Goal: Information Seeking & Learning: Learn about a topic

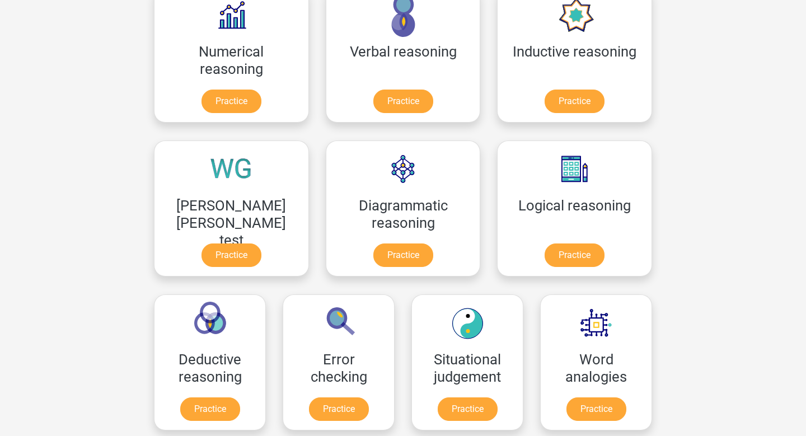
scroll to position [179, 0]
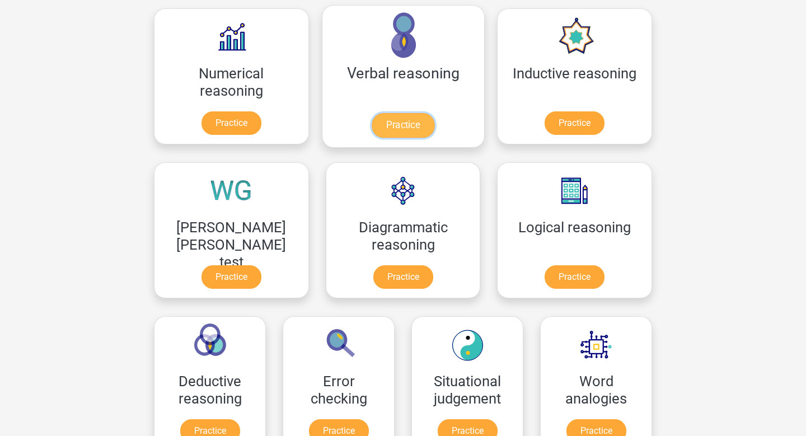
click at [372, 138] on link "Practice" at bounding box center [403, 125] width 63 height 25
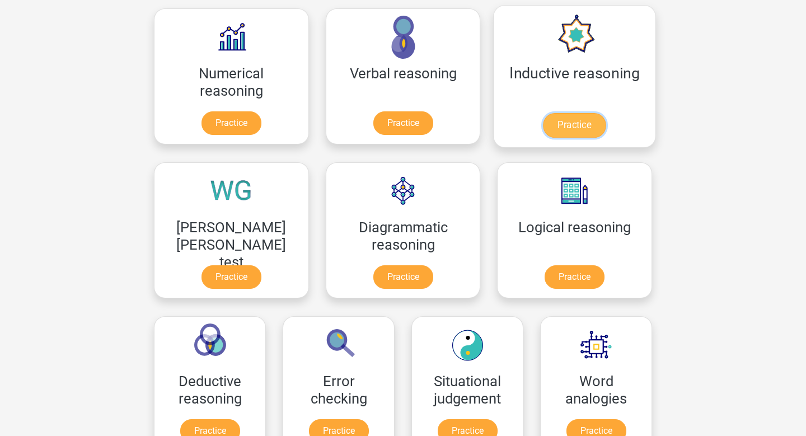
click at [543, 135] on link "Practice" at bounding box center [574, 125] width 63 height 25
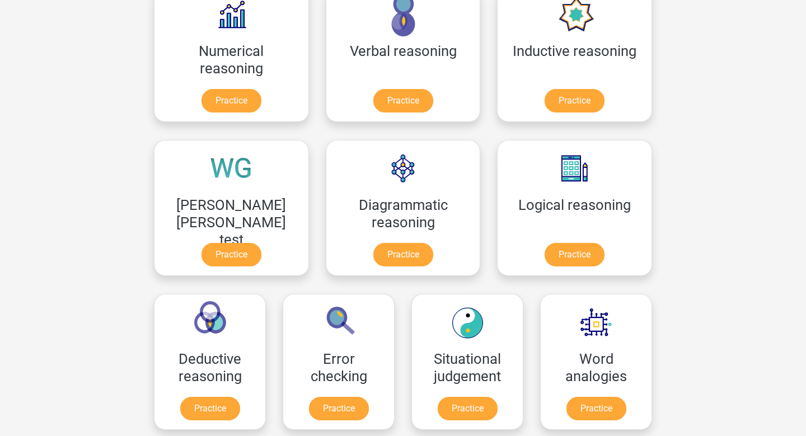
scroll to position [203, 0]
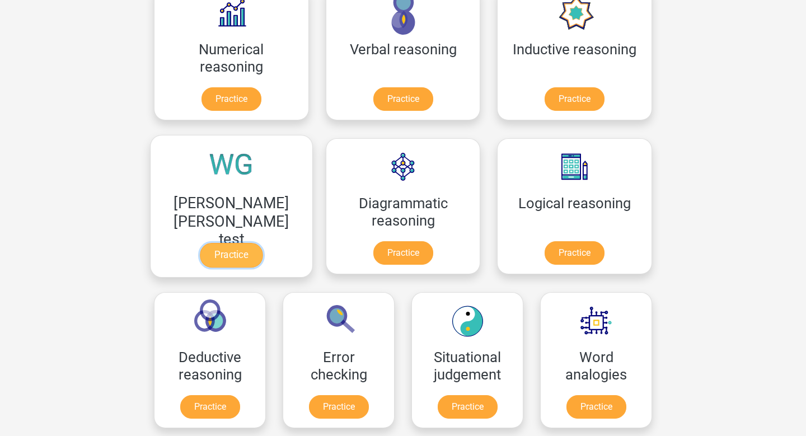
click at [263, 243] on link "Practice" at bounding box center [231, 255] width 63 height 25
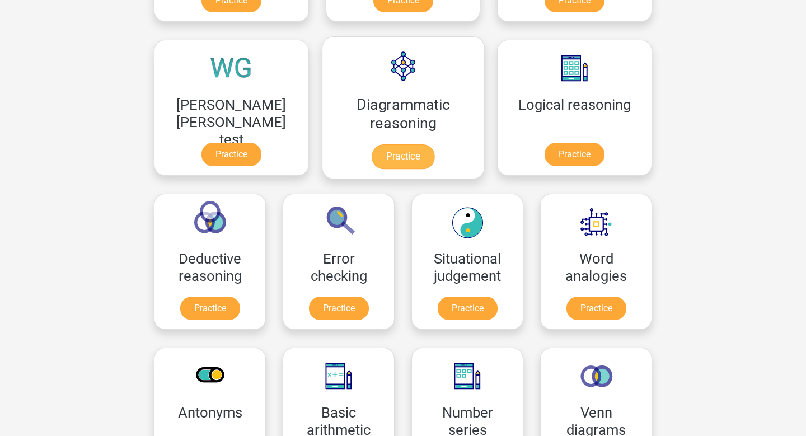
scroll to position [304, 0]
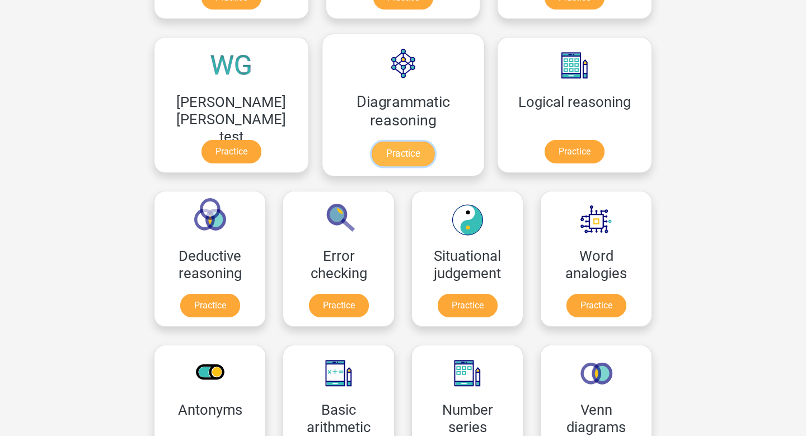
click at [372, 166] on link "Practice" at bounding box center [403, 154] width 63 height 25
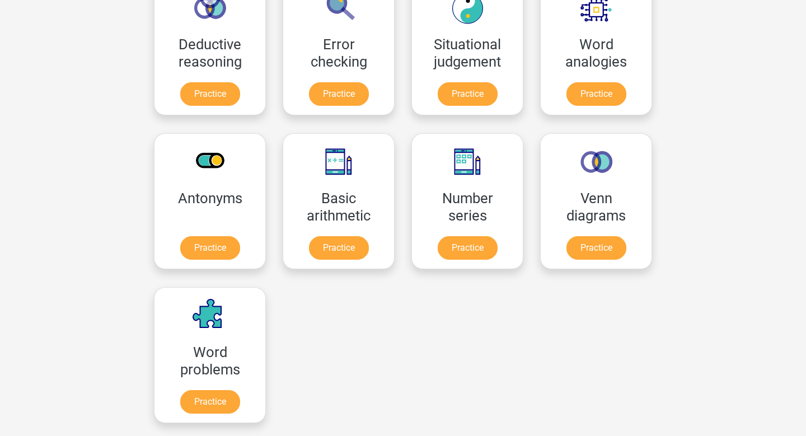
scroll to position [517, 0]
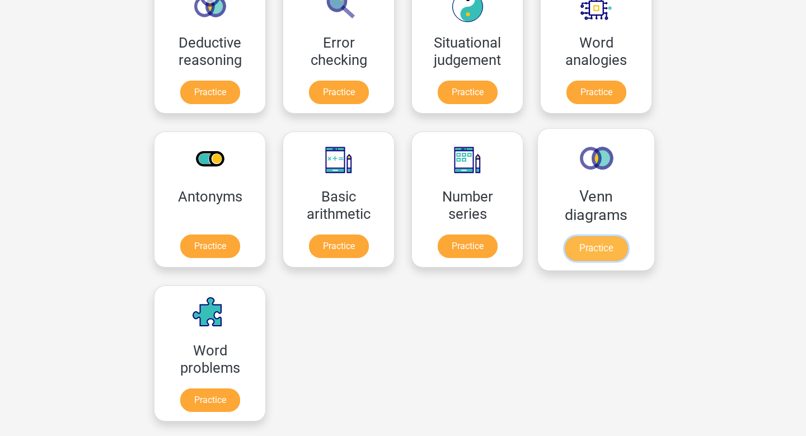
click at [565, 261] on link "Practice" at bounding box center [596, 248] width 63 height 25
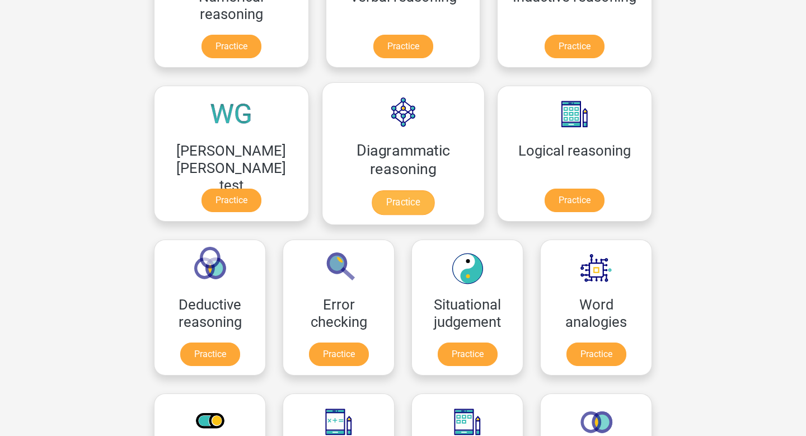
scroll to position [265, 0]
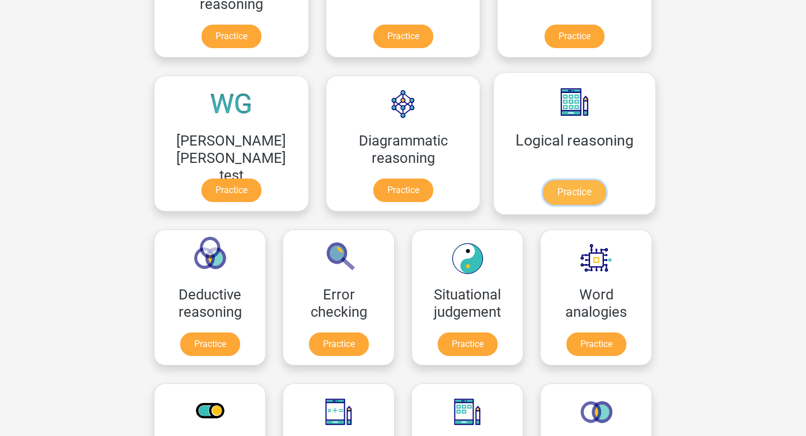
click at [543, 205] on link "Practice" at bounding box center [574, 192] width 63 height 25
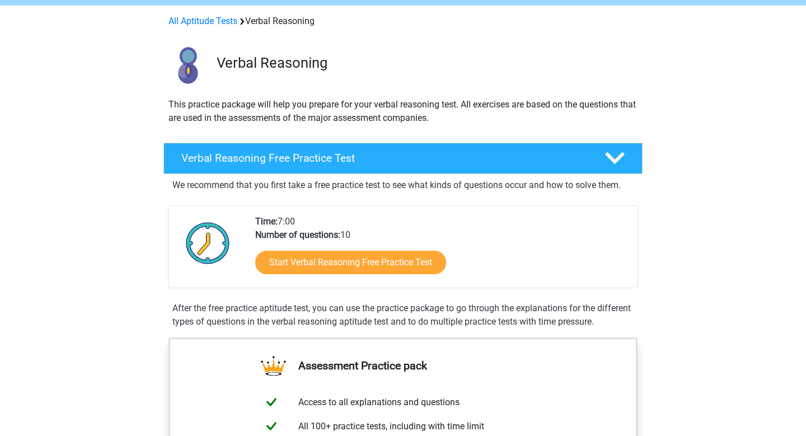
scroll to position [43, 0]
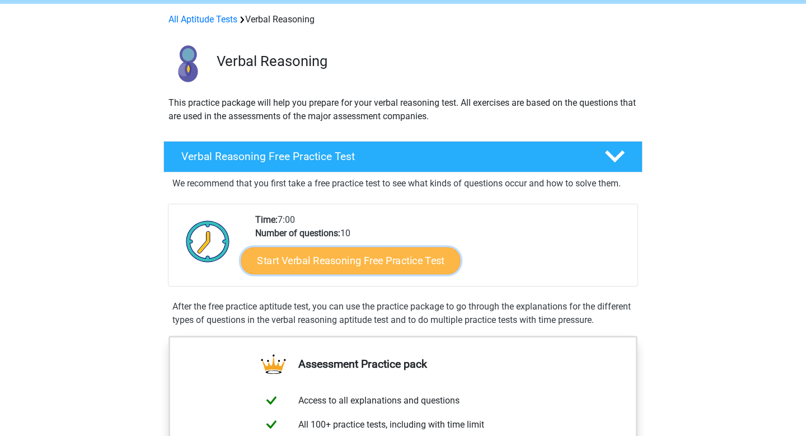
click at [385, 274] on link "Start Verbal Reasoning Free Practice Test" at bounding box center [350, 260] width 219 height 27
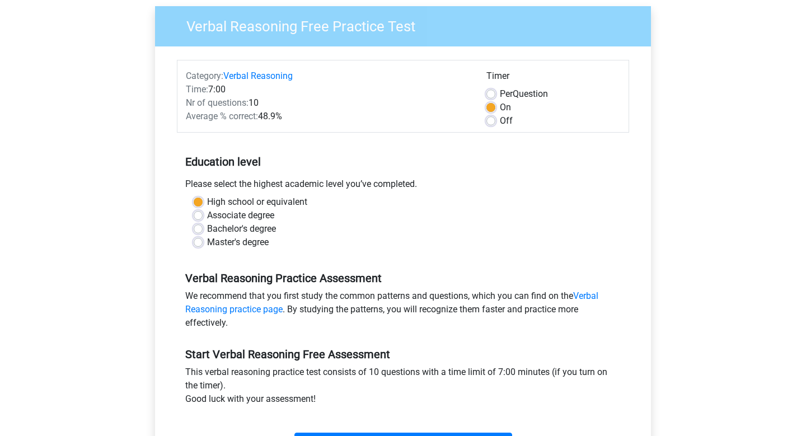
scroll to position [123, 0]
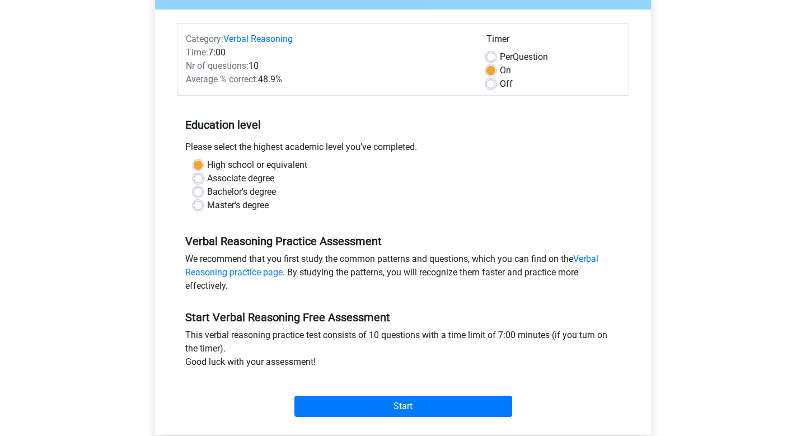
click at [208, 199] on label "Bachelor's degree" at bounding box center [241, 191] width 69 height 13
click at [203, 196] on input "Bachelor's degree" at bounding box center [198, 190] width 9 height 11
radio input "true"
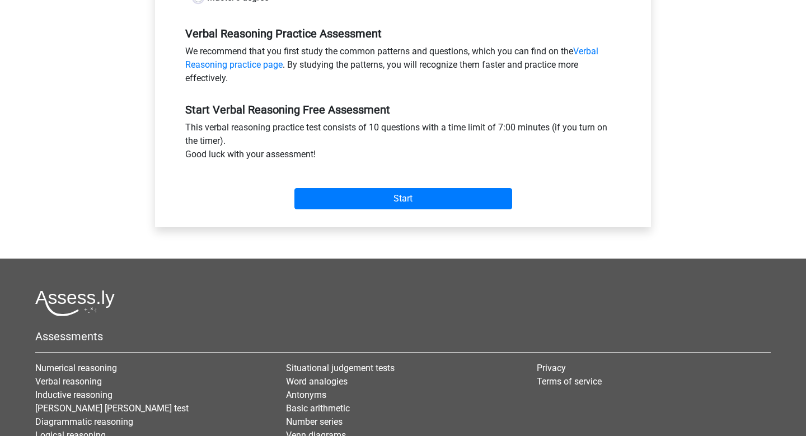
scroll to position [354, 0]
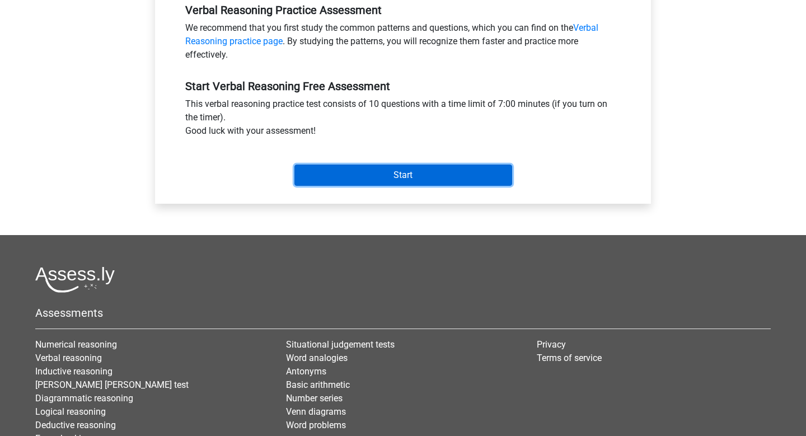
click at [408, 186] on input "Start" at bounding box center [403, 175] width 218 height 21
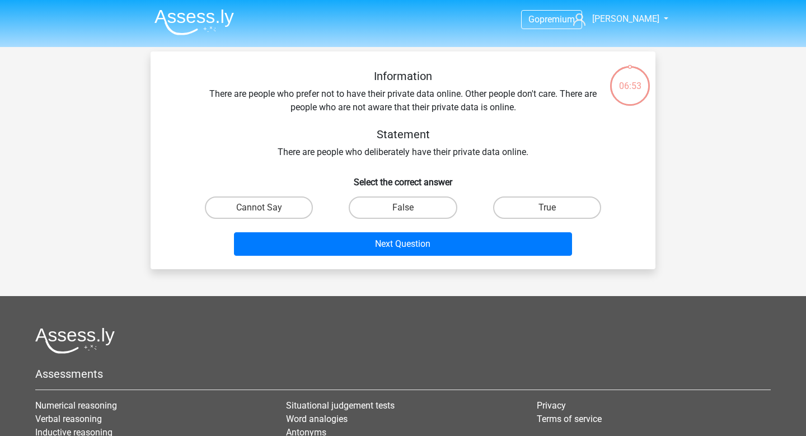
click at [266, 215] on input "Cannot Say" at bounding box center [262, 211] width 7 height 7
radio input "true"
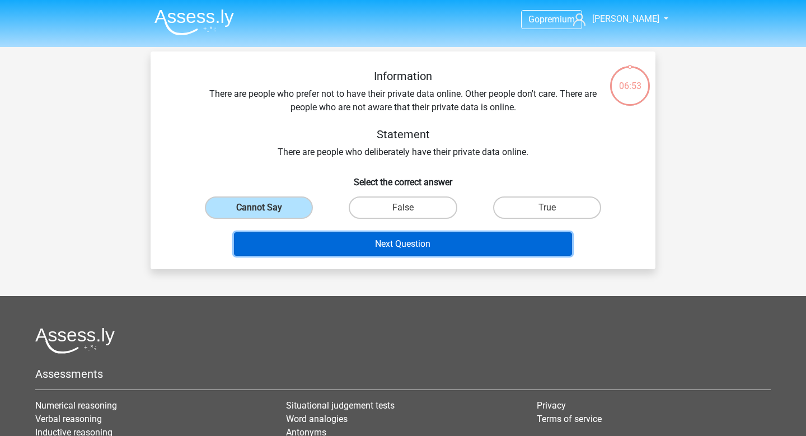
click at [380, 256] on button "Next Question" at bounding box center [403, 244] width 339 height 24
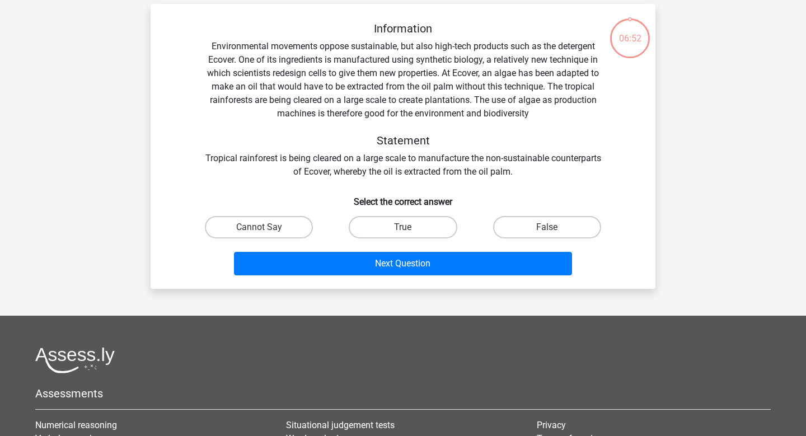
scroll to position [55, 0]
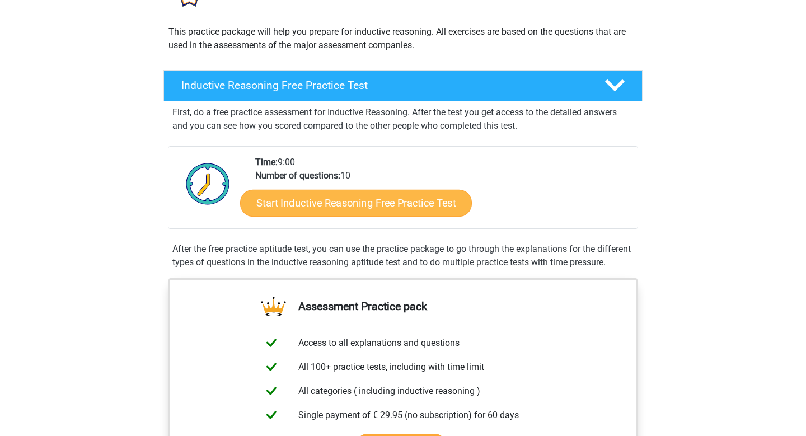
scroll to position [125, 0]
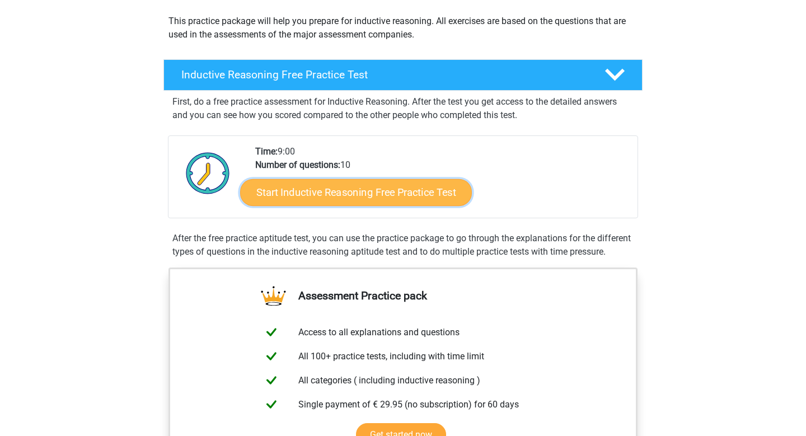
click at [401, 205] on link "Start Inductive Reasoning Free Practice Test" at bounding box center [356, 192] width 232 height 27
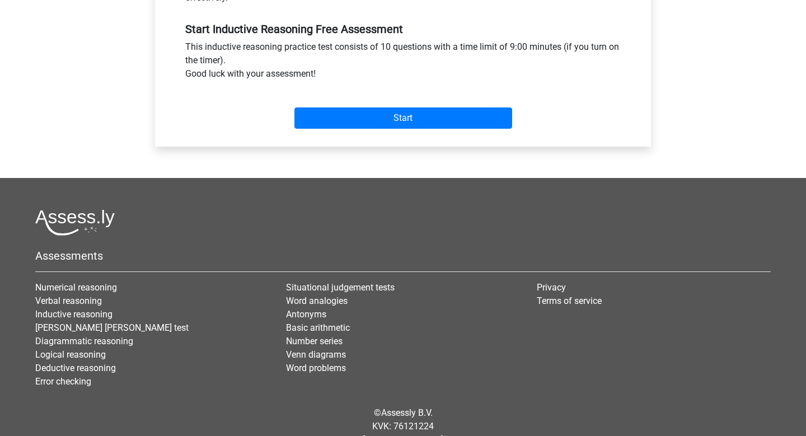
scroll to position [423, 0]
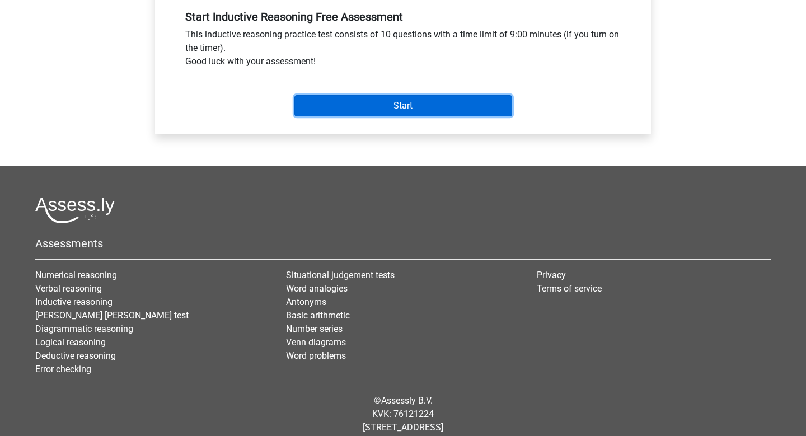
click at [413, 116] on input "Start" at bounding box center [403, 105] width 218 height 21
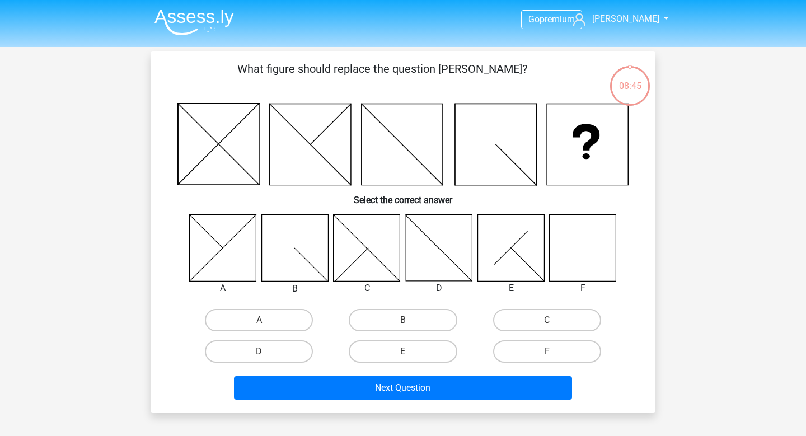
click at [569, 259] on icon at bounding box center [583, 247] width 67 height 67
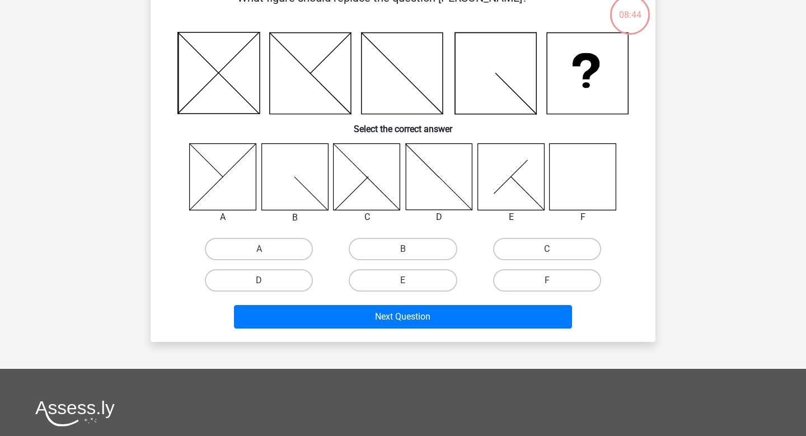
scroll to position [77, 0]
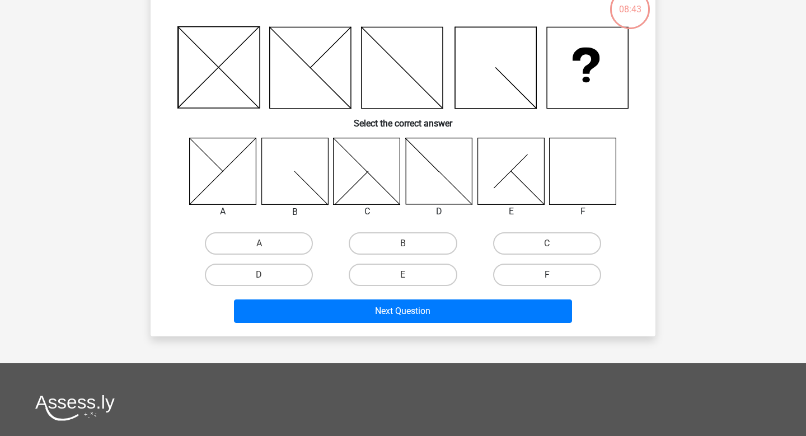
click at [547, 286] on label "F" at bounding box center [547, 275] width 108 height 22
click at [547, 282] on input "F" at bounding box center [550, 278] width 7 height 7
radio input "true"
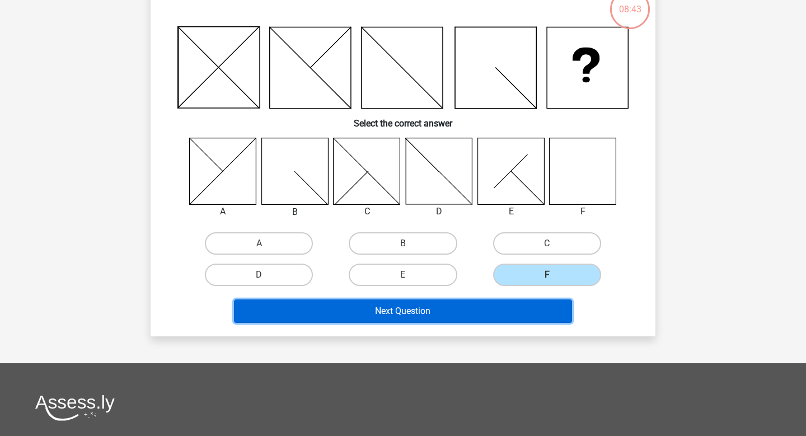
click at [453, 323] on button "Next Question" at bounding box center [403, 311] width 339 height 24
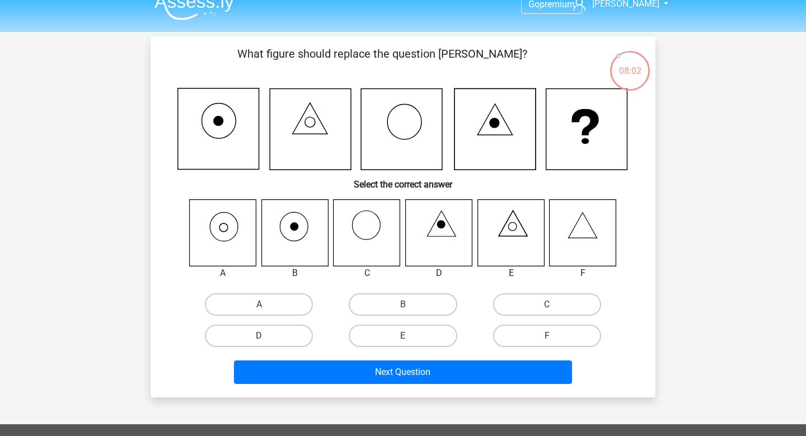
scroll to position [13, 0]
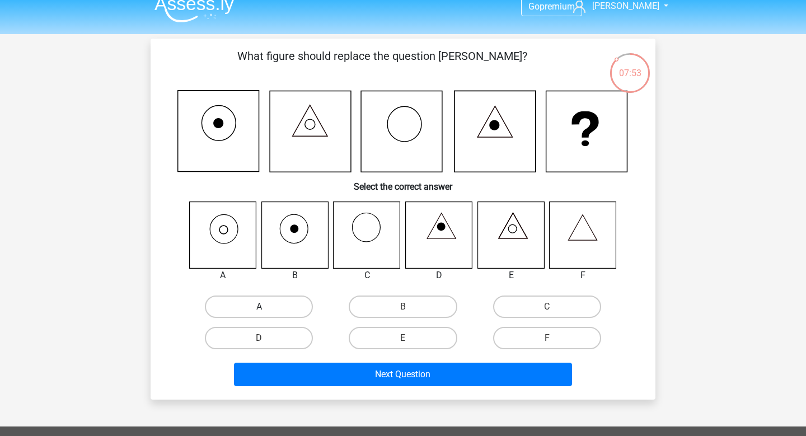
click at [273, 317] on label "A" at bounding box center [259, 307] width 108 height 22
click at [266, 314] on input "A" at bounding box center [262, 310] width 7 height 7
radio input "true"
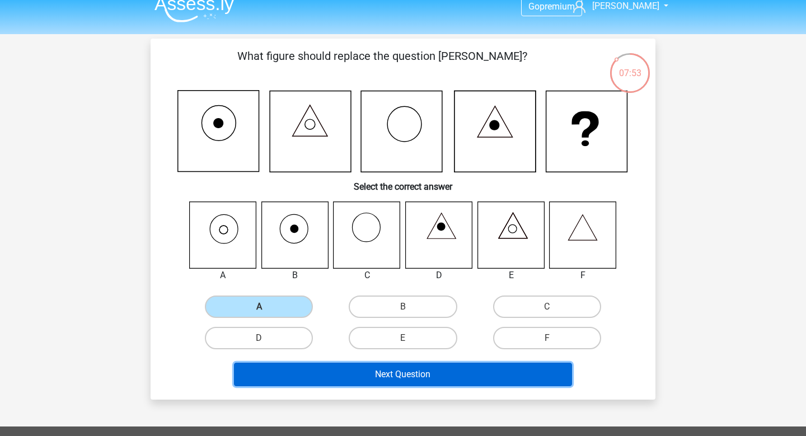
click at [382, 386] on button "Next Question" at bounding box center [403, 375] width 339 height 24
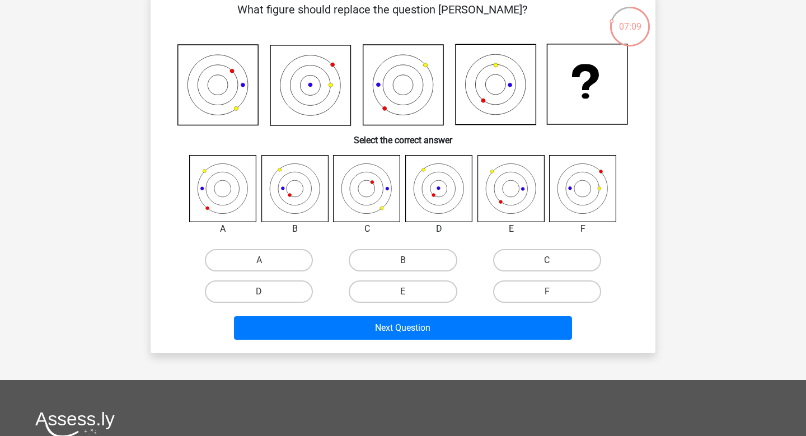
scroll to position [61, 0]
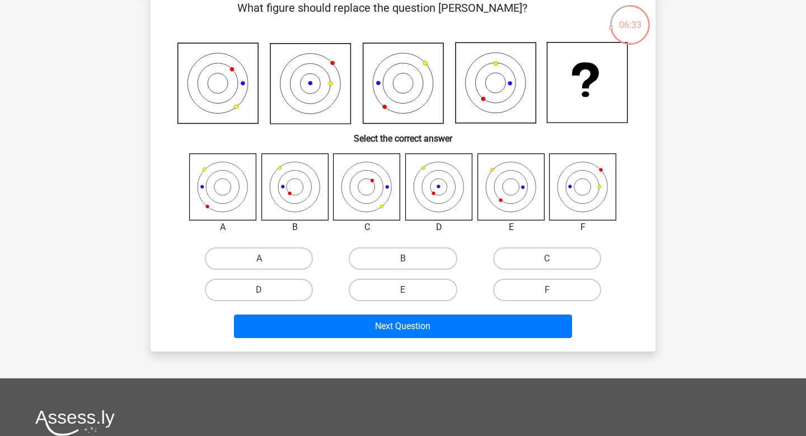
click at [443, 200] on icon at bounding box center [439, 186] width 67 height 67
click at [418, 270] on label "B" at bounding box center [403, 258] width 108 height 22
click at [410, 266] on input "B" at bounding box center [406, 262] width 7 height 7
radio input "true"
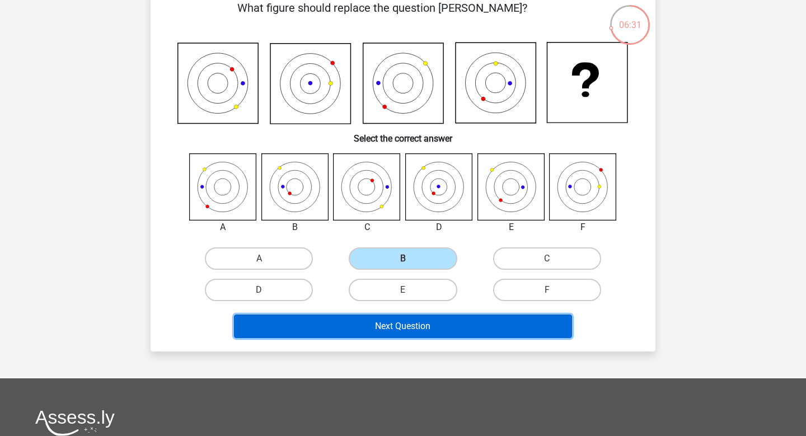
click at [414, 338] on button "Next Question" at bounding box center [403, 327] width 339 height 24
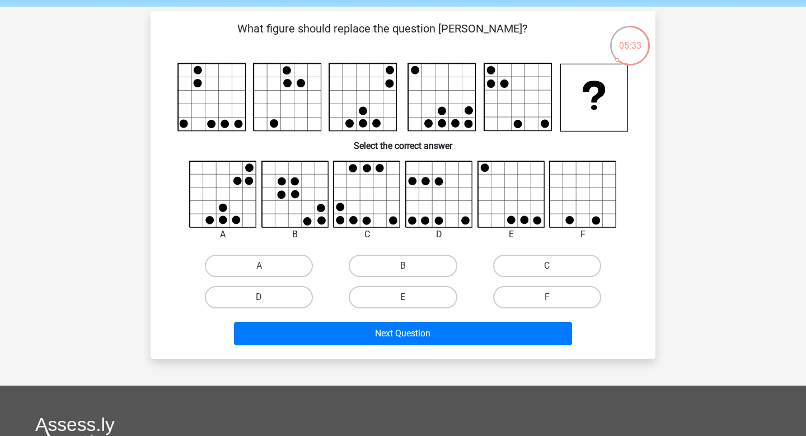
scroll to position [40, 0]
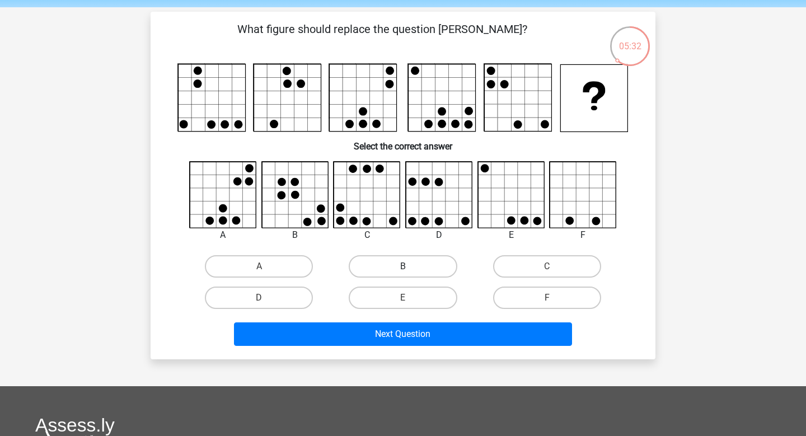
click at [413, 278] on label "B" at bounding box center [403, 266] width 108 height 22
click at [410, 274] on input "B" at bounding box center [406, 269] width 7 height 7
radio input "true"
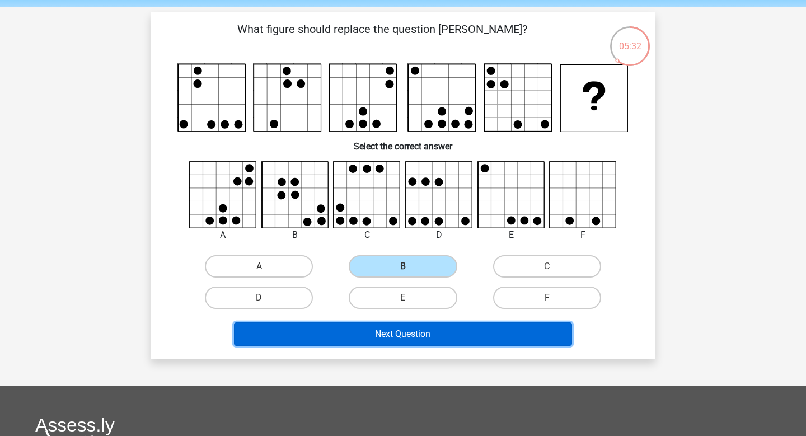
click at [420, 346] on button "Next Question" at bounding box center [403, 334] width 339 height 24
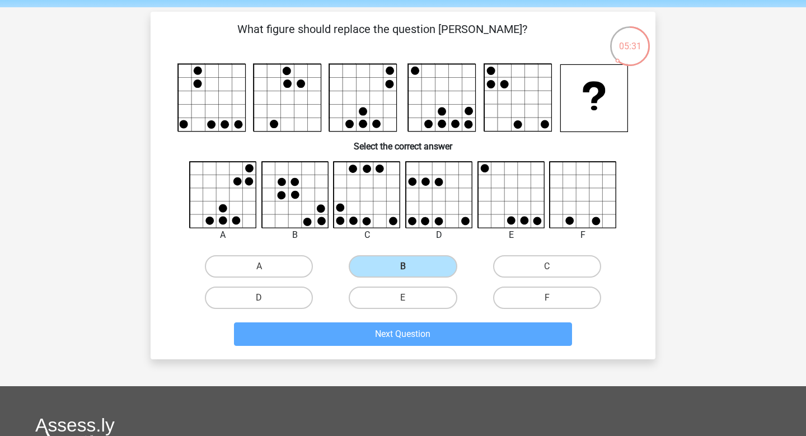
scroll to position [55, 0]
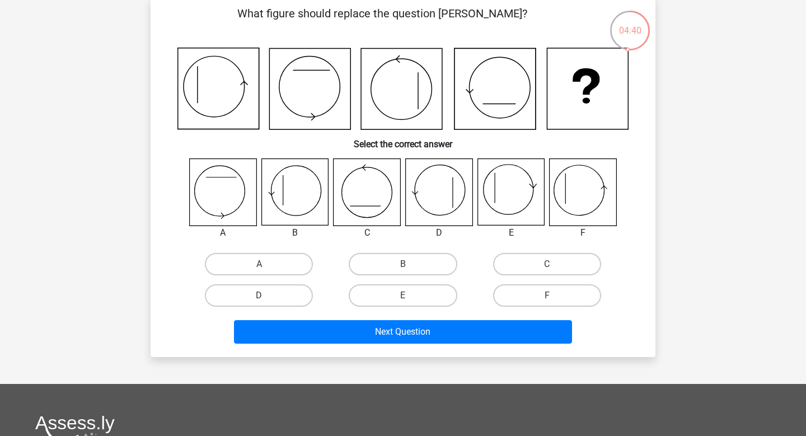
click at [580, 203] on icon at bounding box center [583, 192] width 67 height 67
click at [538, 307] on label "F" at bounding box center [547, 295] width 108 height 22
click at [547, 303] on input "F" at bounding box center [550, 299] width 7 height 7
radio input "true"
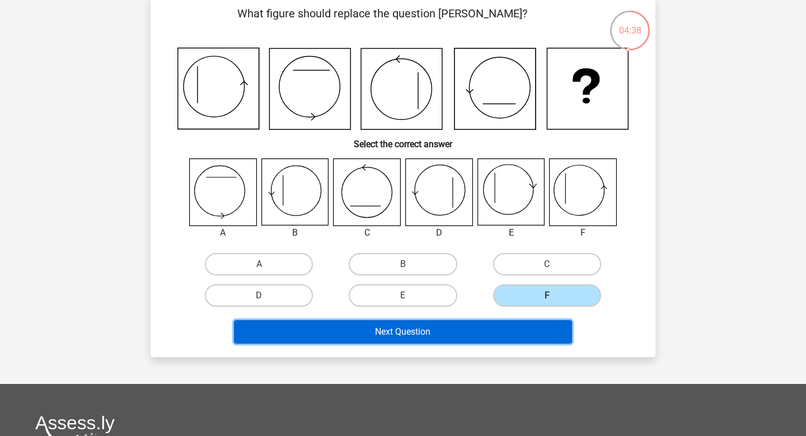
click at [467, 344] on button "Next Question" at bounding box center [403, 332] width 339 height 24
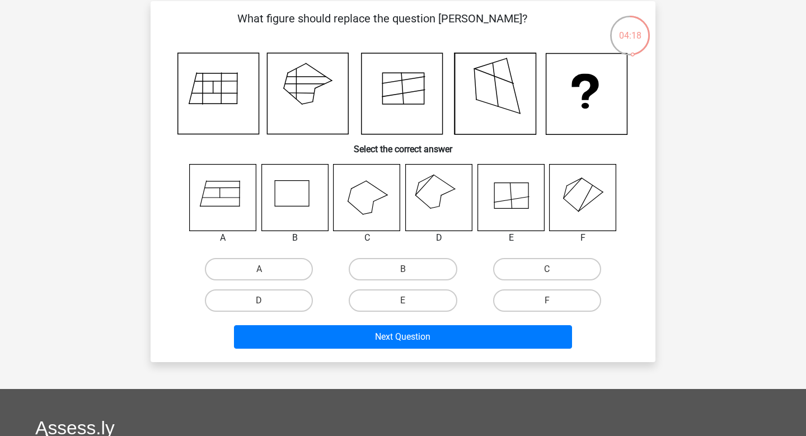
scroll to position [52, 0]
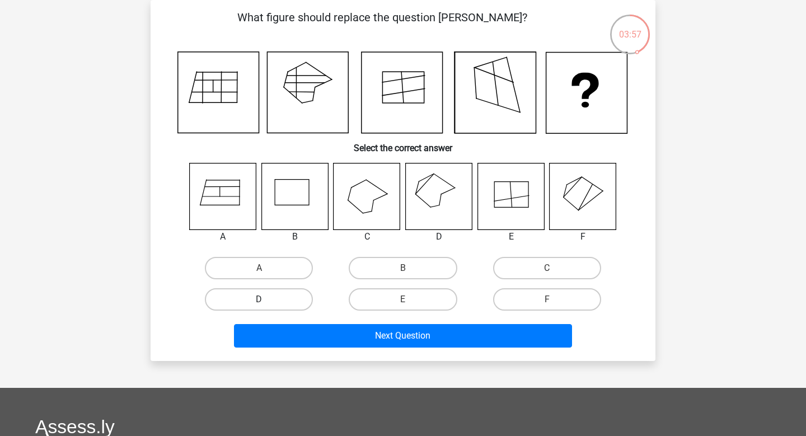
click at [297, 311] on label "D" at bounding box center [259, 299] width 108 height 22
click at [266, 307] on input "D" at bounding box center [262, 302] width 7 height 7
radio input "true"
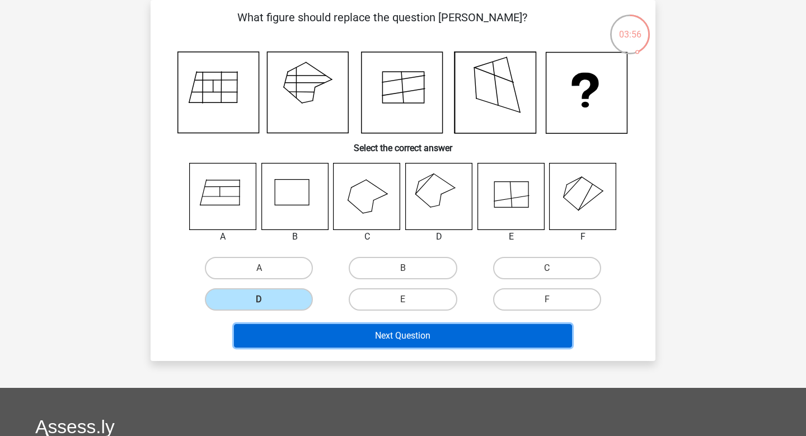
click at [391, 348] on button "Next Question" at bounding box center [403, 336] width 339 height 24
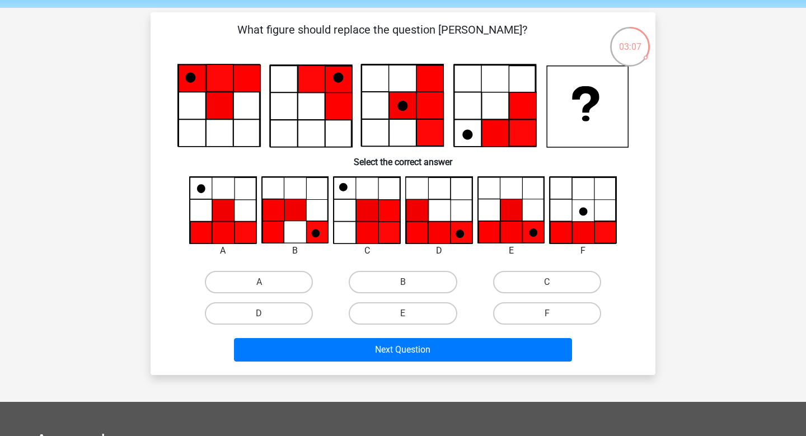
scroll to position [41, 0]
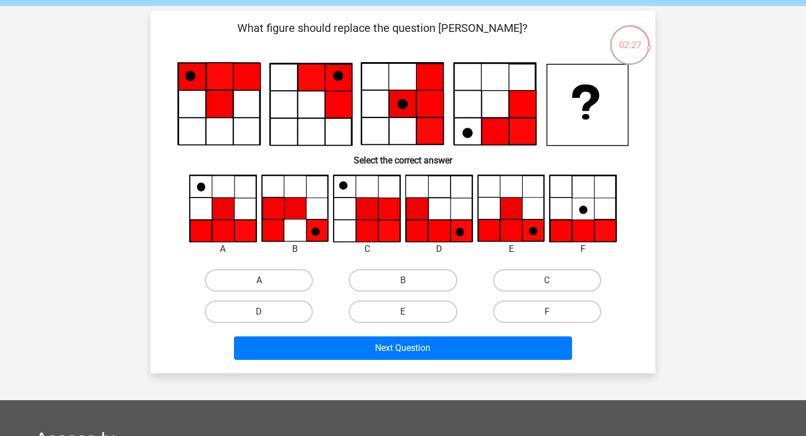
click at [269, 291] on label "A" at bounding box center [259, 280] width 108 height 22
click at [266, 288] on input "A" at bounding box center [262, 283] width 7 height 7
radio input "true"
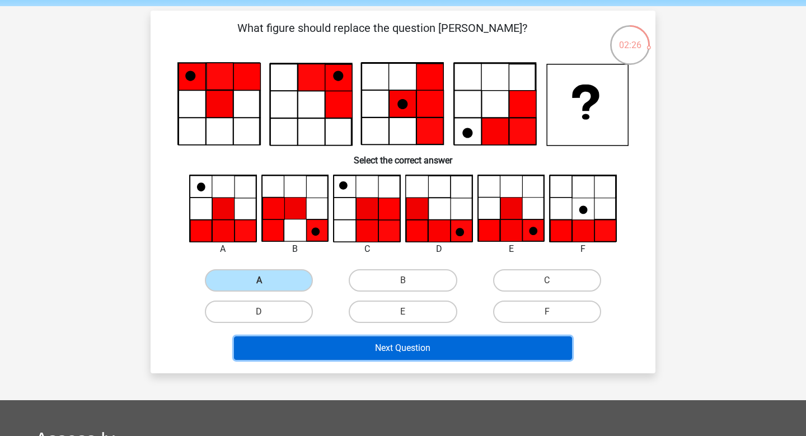
click at [376, 360] on button "Next Question" at bounding box center [403, 348] width 339 height 24
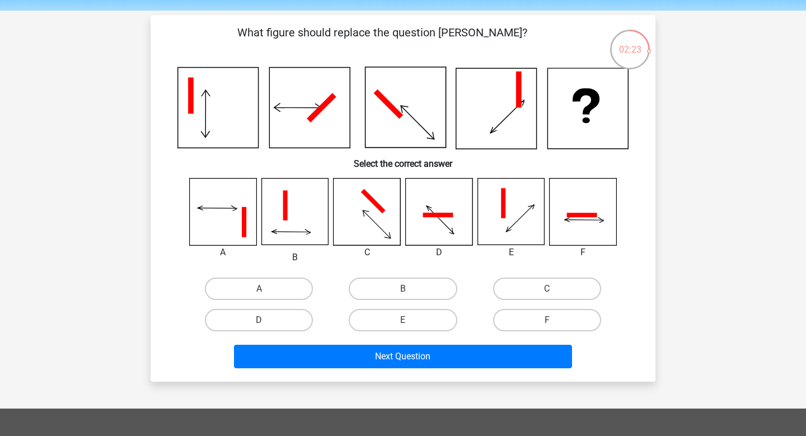
scroll to position [39, 0]
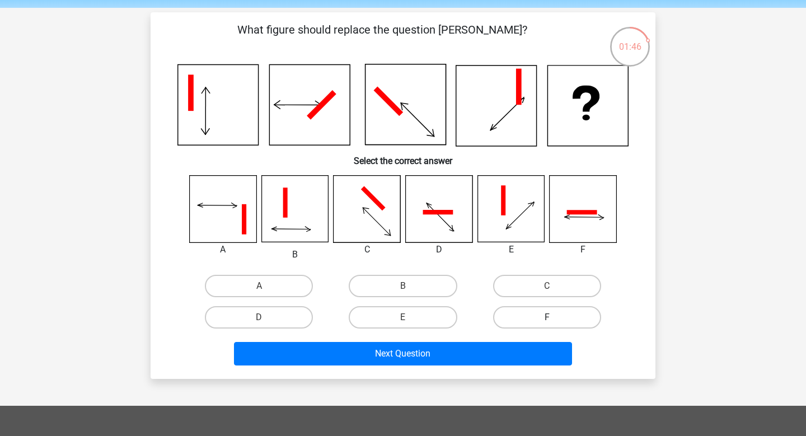
click at [530, 329] on label "F" at bounding box center [547, 317] width 108 height 22
click at [547, 325] on input "F" at bounding box center [550, 320] width 7 height 7
radio input "true"
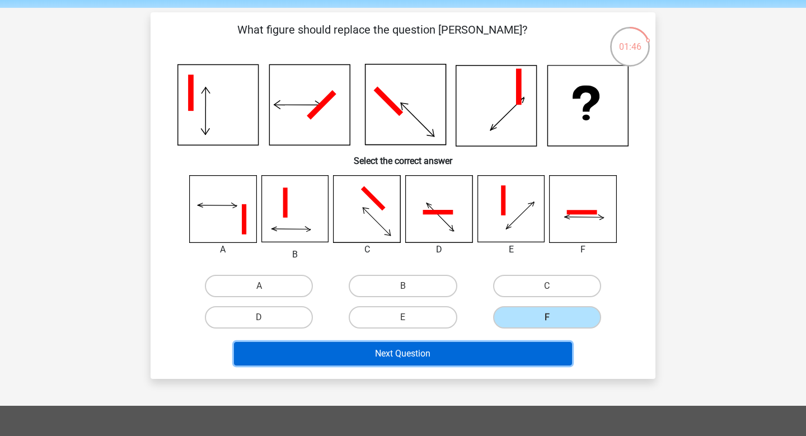
click at [492, 366] on button "Next Question" at bounding box center [403, 354] width 339 height 24
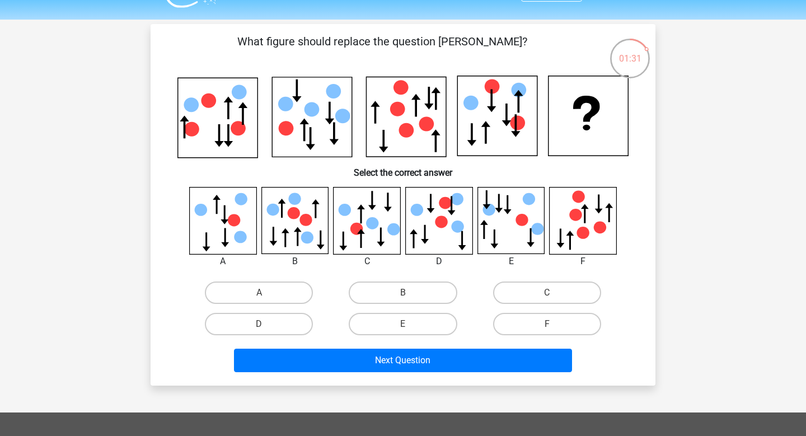
scroll to position [27, 0]
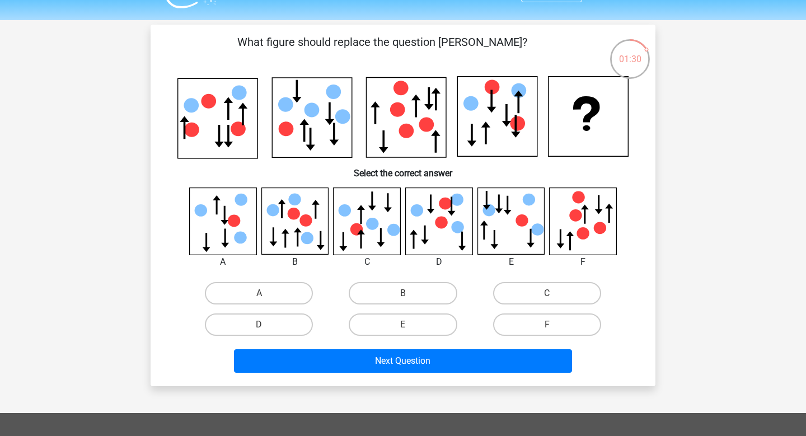
click at [404, 332] on input "E" at bounding box center [406, 328] width 7 height 7
radio input "true"
click at [407, 376] on div "Next Question" at bounding box center [402, 358] width 469 height 37
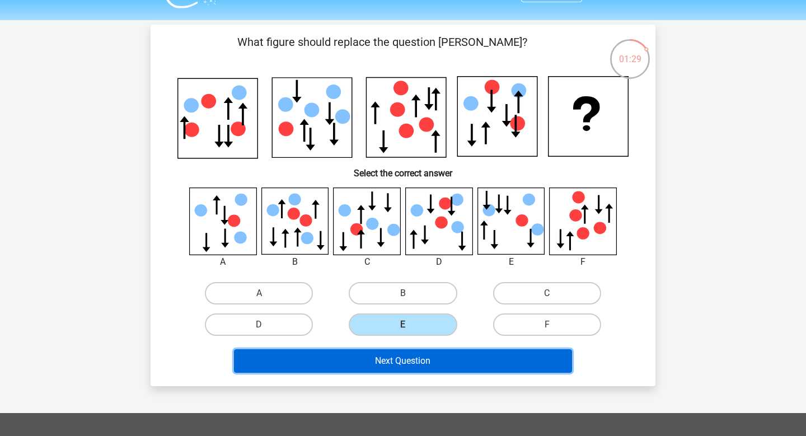
click at [409, 373] on button "Next Question" at bounding box center [403, 361] width 339 height 24
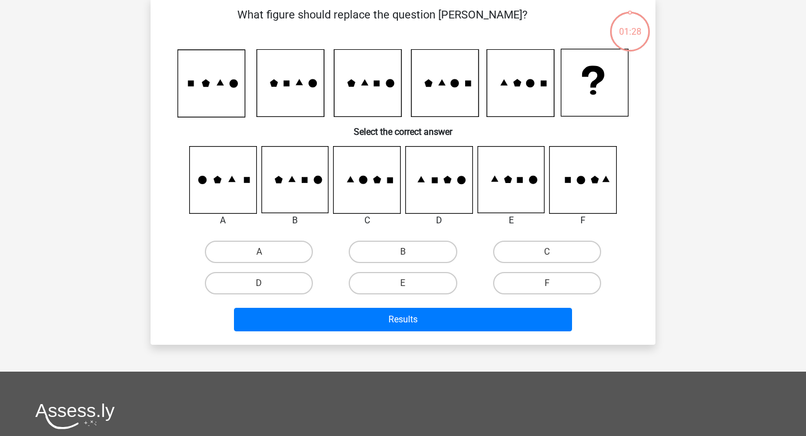
scroll to position [55, 0]
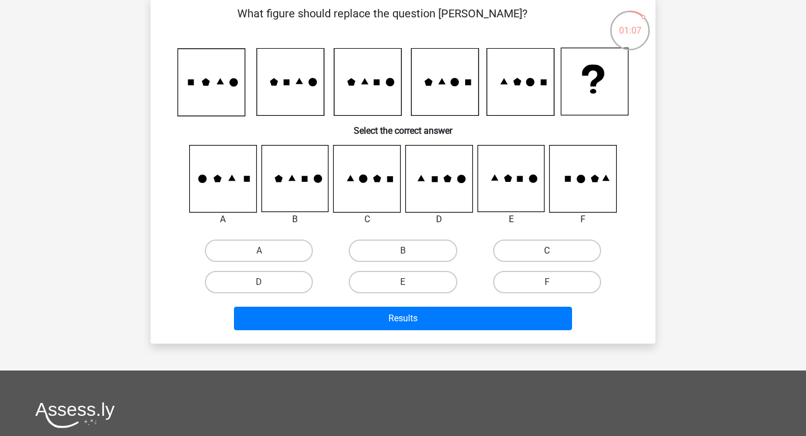
click at [554, 262] on label "C" at bounding box center [547, 251] width 108 height 22
click at [554, 258] on input "C" at bounding box center [550, 254] width 7 height 7
radio input "true"
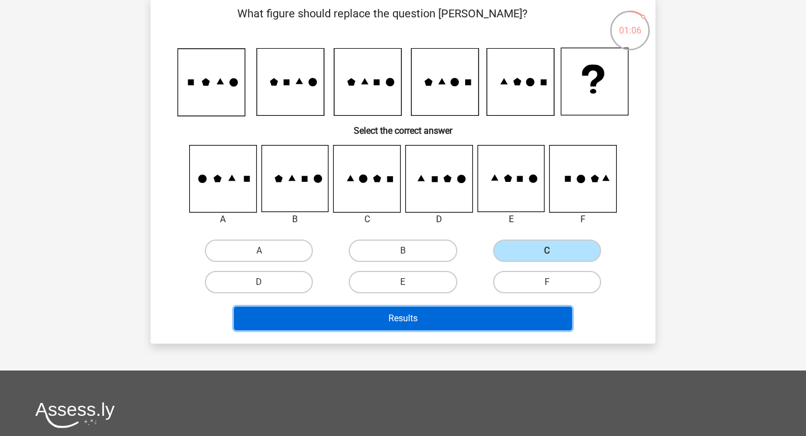
click at [477, 330] on button "Results" at bounding box center [403, 319] width 339 height 24
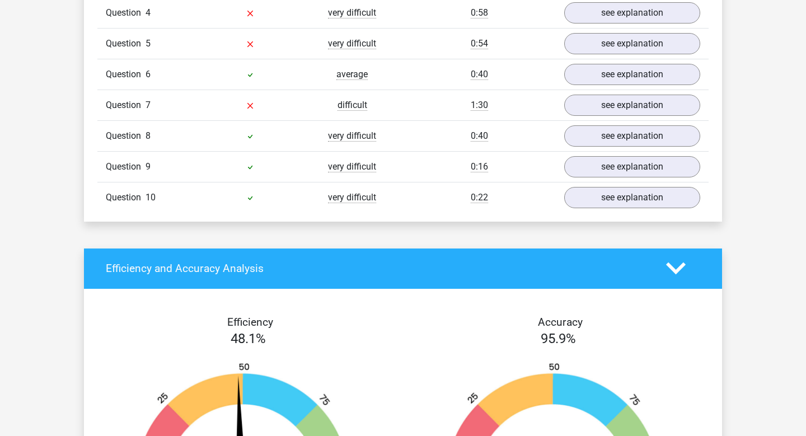
scroll to position [1036, 0]
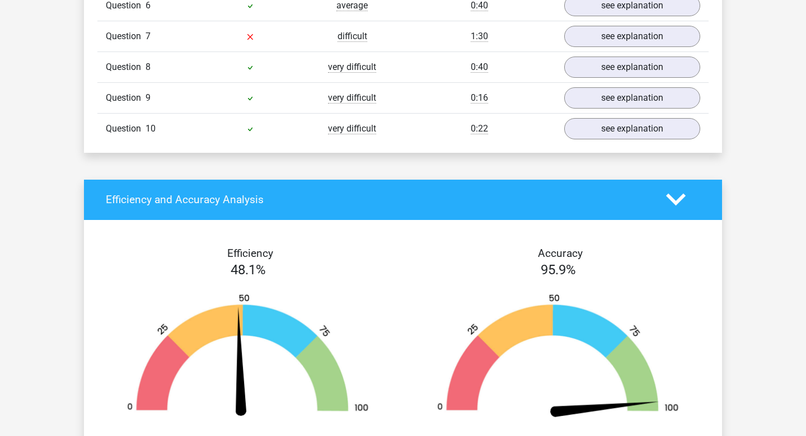
scroll to position [1761, 0]
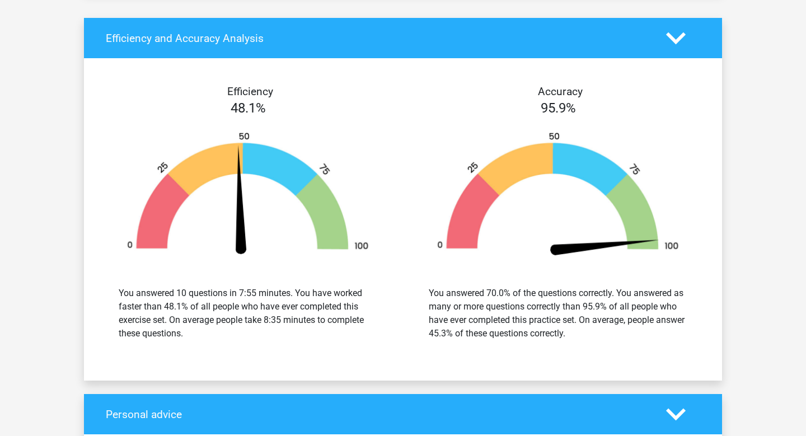
scroll to position [2604, 0]
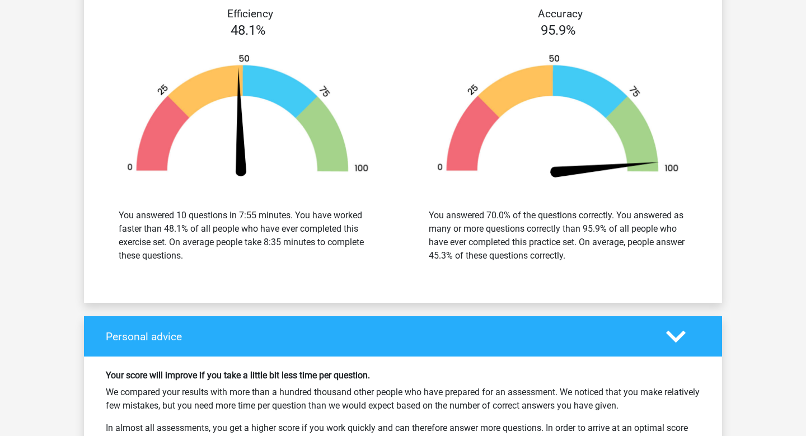
scroll to position [3599, 0]
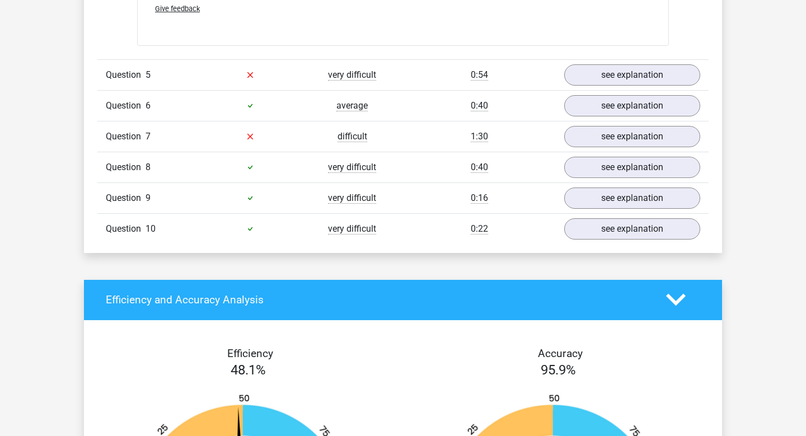
scroll to position [4067, 0]
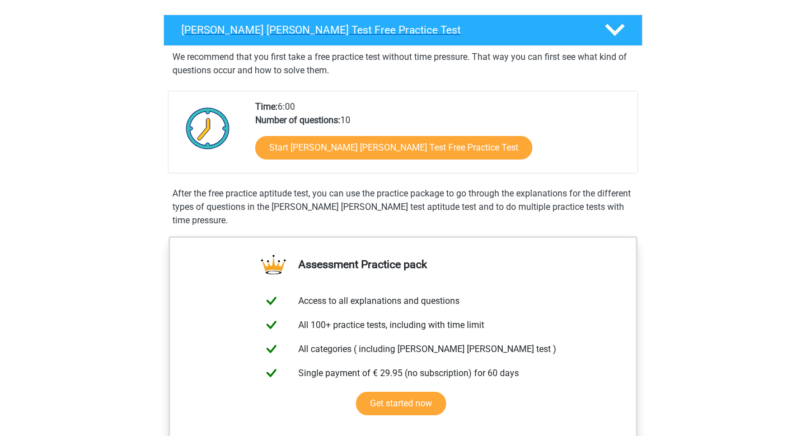
scroll to position [173, 0]
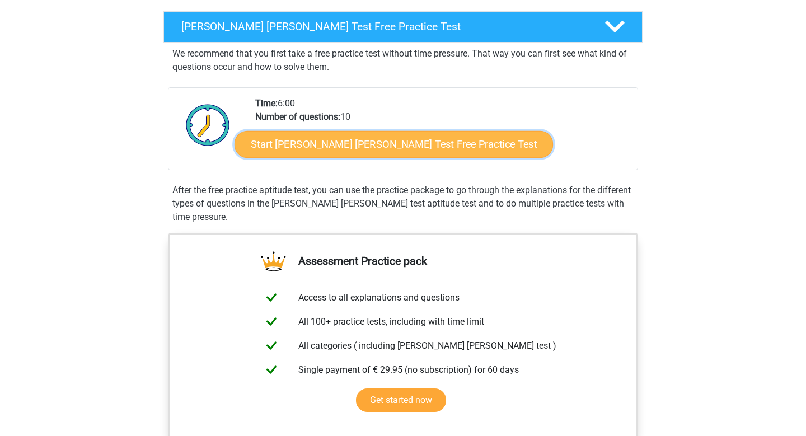
click at [420, 158] on link "Start [PERSON_NAME] [PERSON_NAME] Test Free Practice Test" at bounding box center [394, 144] width 319 height 27
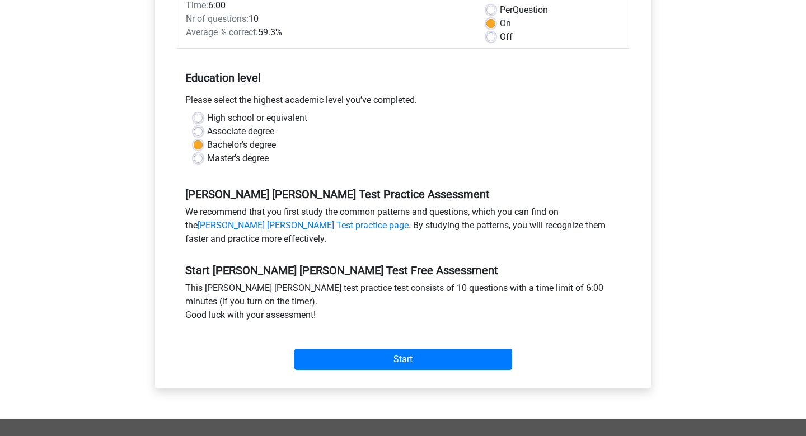
scroll to position [188, 0]
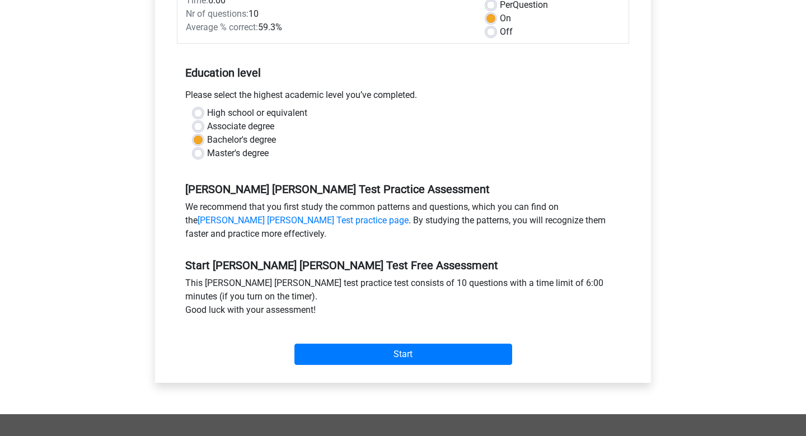
click at [209, 133] on div "Associate degree" at bounding box center [403, 126] width 419 height 13
click at [209, 133] on label "Associate degree" at bounding box center [240, 126] width 67 height 13
click at [203, 131] on input "Associate degree" at bounding box center [198, 125] width 9 height 11
radio input "true"
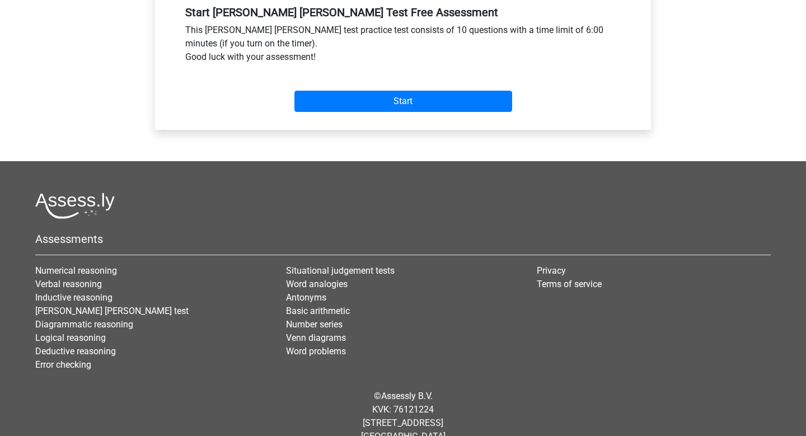
scroll to position [442, 0]
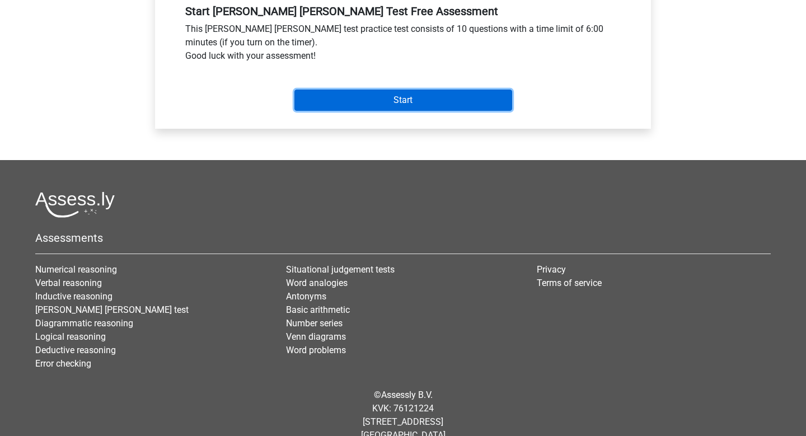
click at [395, 111] on input "Start" at bounding box center [403, 100] width 218 height 21
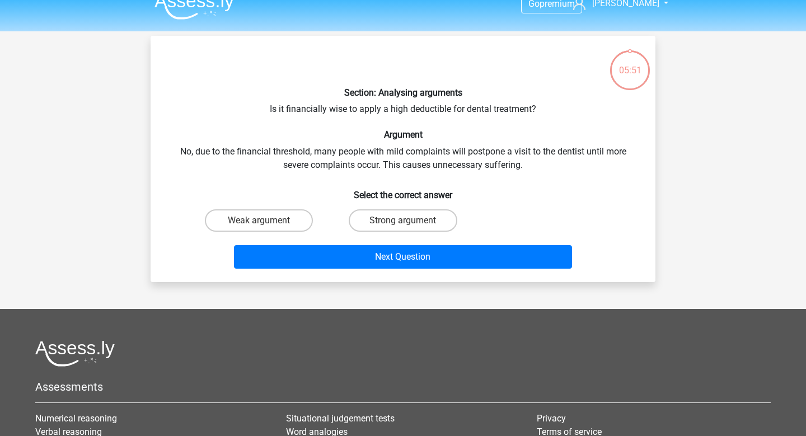
scroll to position [12, 0]
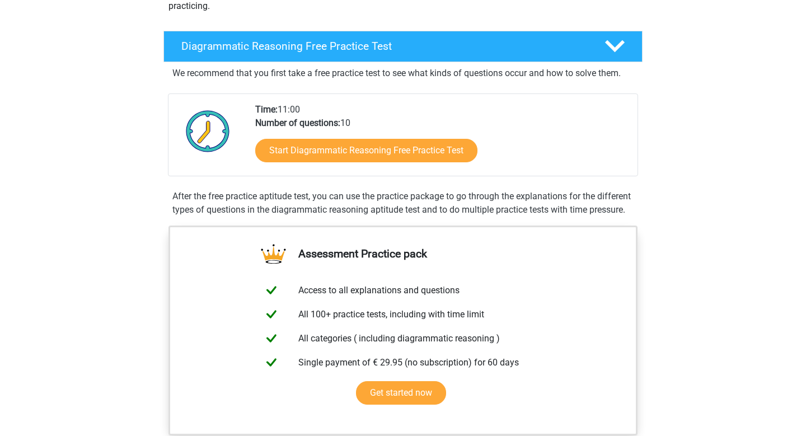
scroll to position [217, 0]
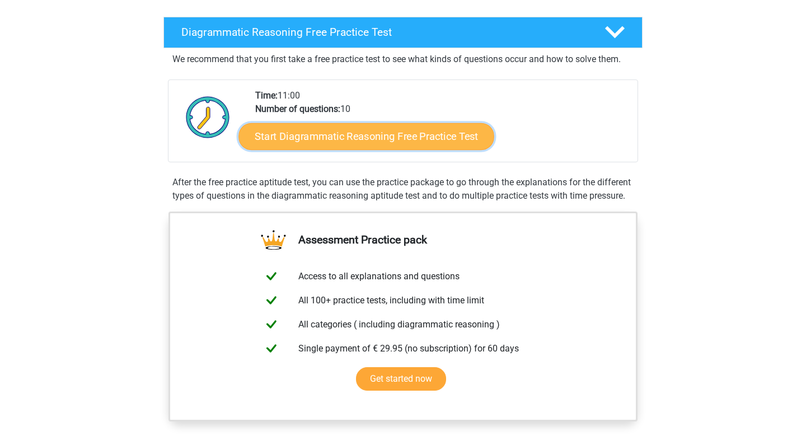
click at [320, 149] on link "Start Diagrammatic Reasoning Free Practice Test" at bounding box center [367, 136] width 256 height 27
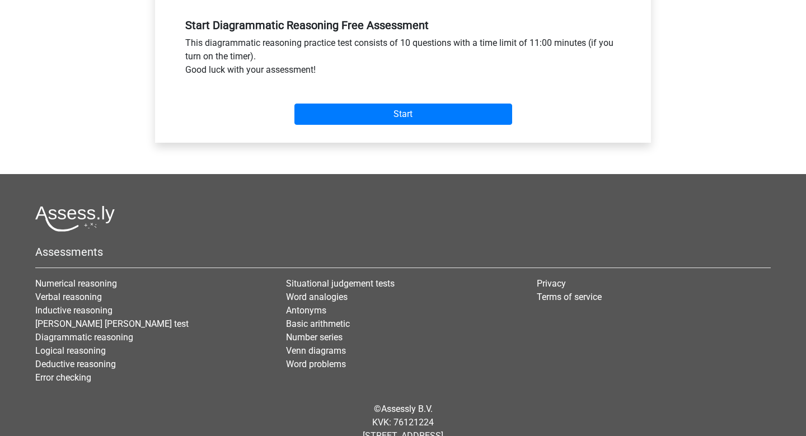
scroll to position [473, 0]
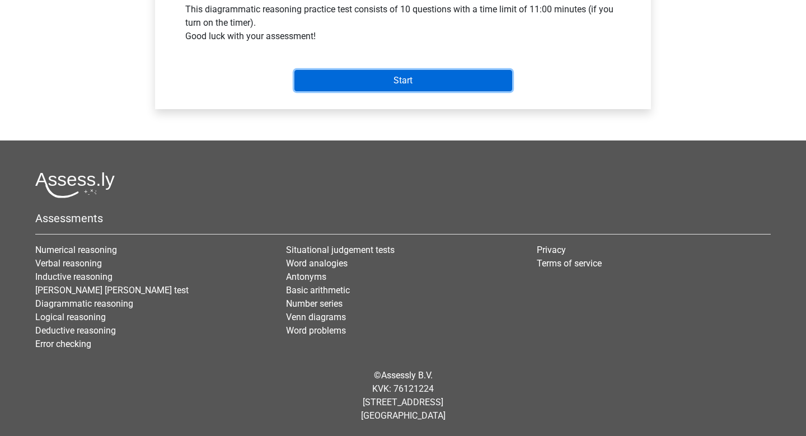
click at [406, 91] on input "Start" at bounding box center [403, 80] width 218 height 21
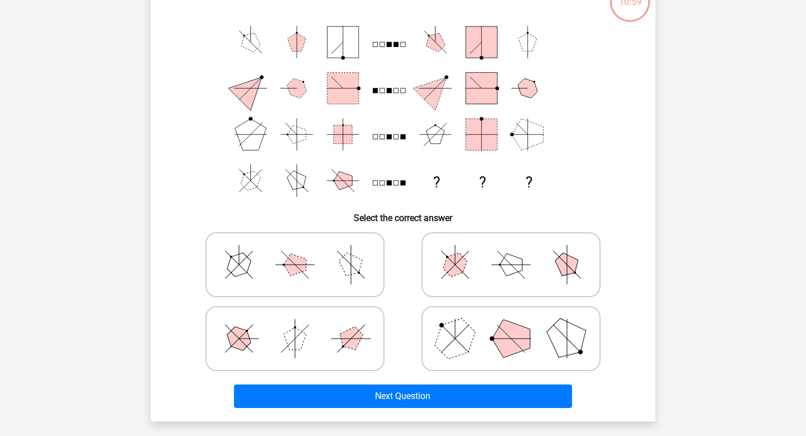
scroll to position [91, 0]
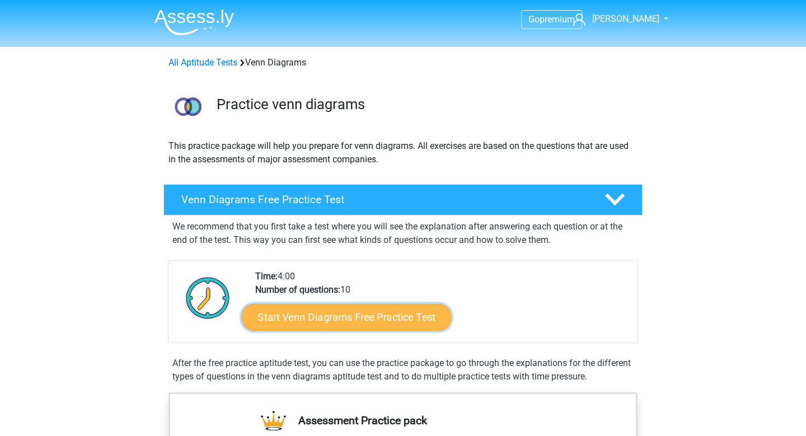
click at [348, 331] on link "Start Venn Diagrams Free Practice Test" at bounding box center [347, 317] width 210 height 27
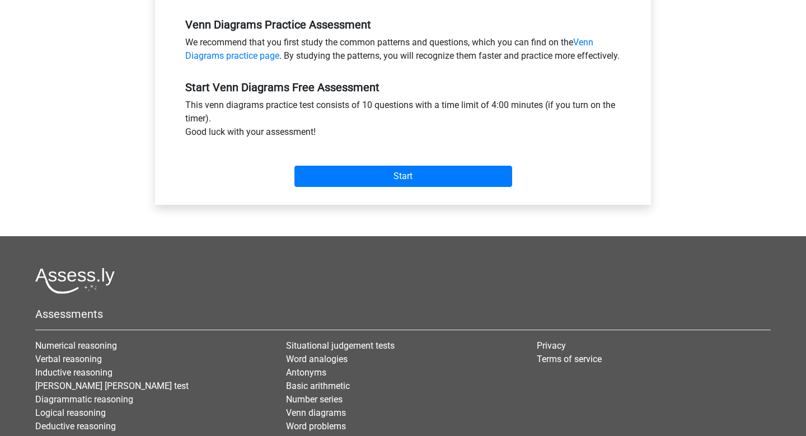
scroll to position [346, 0]
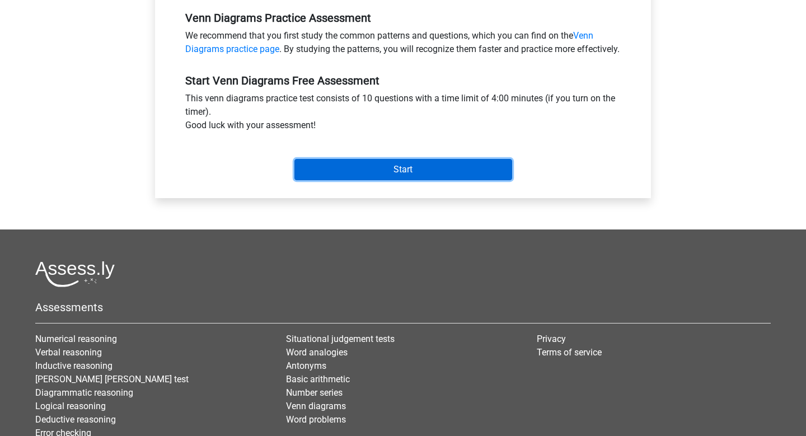
click at [383, 180] on input "Start" at bounding box center [403, 169] width 218 height 21
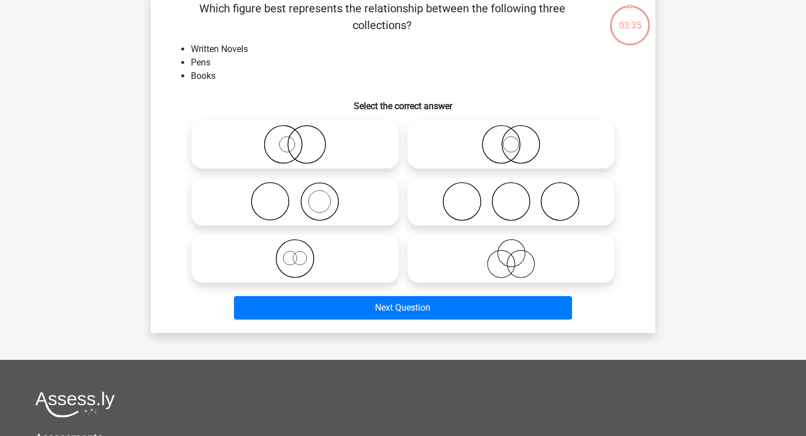
scroll to position [62, 0]
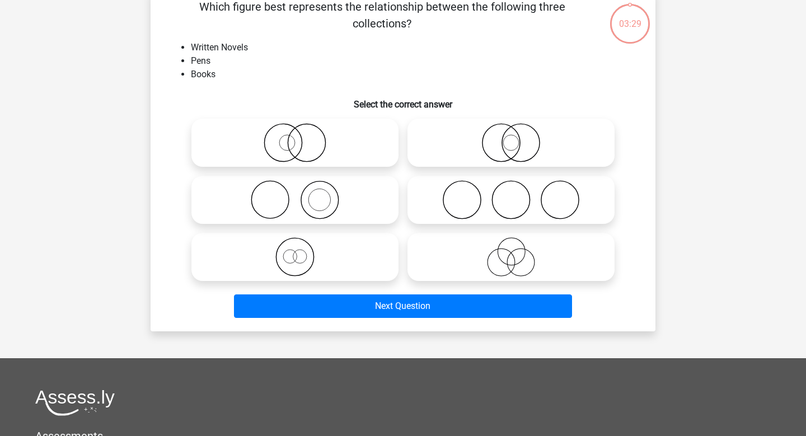
click at [318, 219] on icon at bounding box center [295, 199] width 198 height 39
click at [302, 194] on input "radio" at bounding box center [298, 190] width 7 height 7
radio input "true"
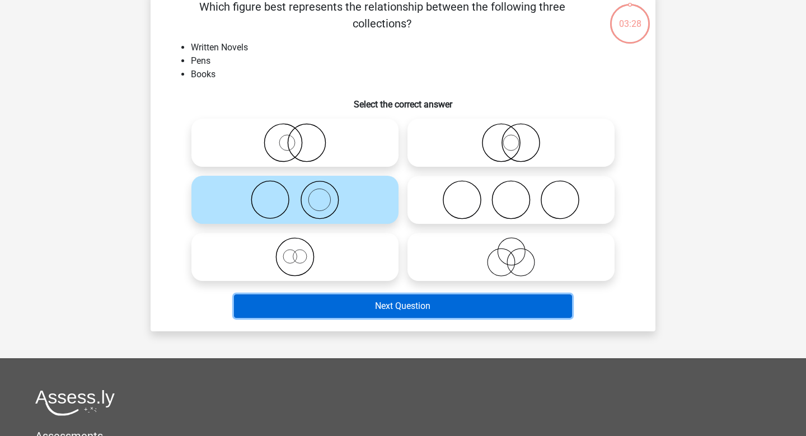
click at [405, 318] on button "Next Question" at bounding box center [403, 306] width 339 height 24
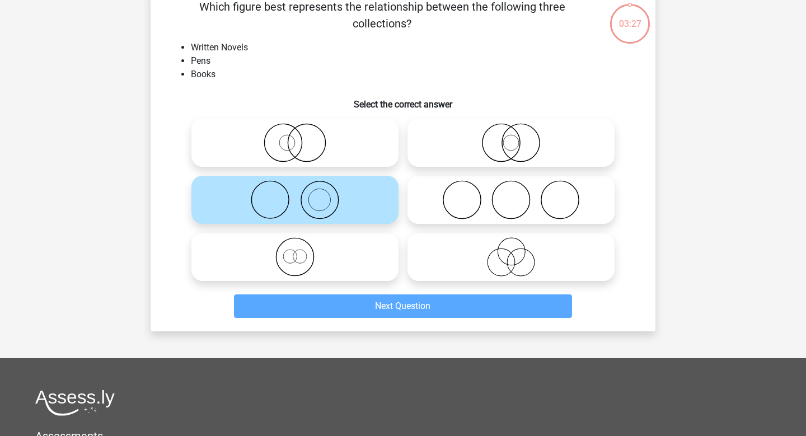
scroll to position [55, 0]
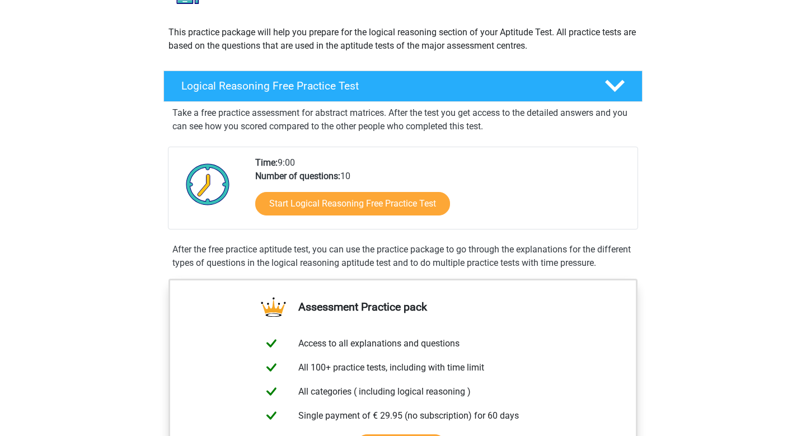
scroll to position [191, 0]
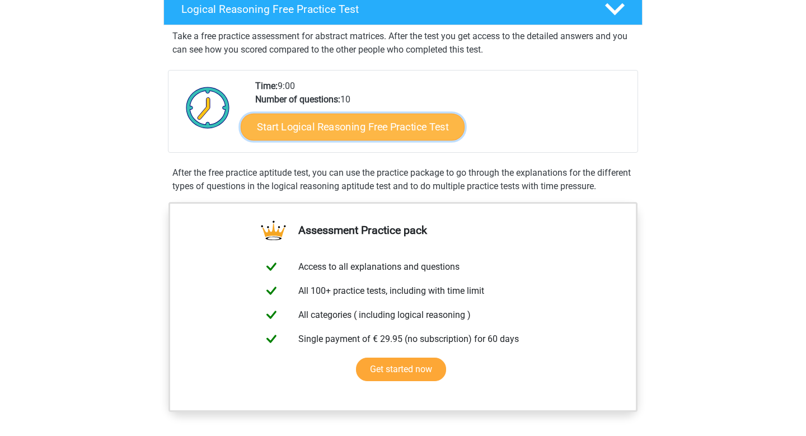
click at [415, 140] on link "Start Logical Reasoning Free Practice Test" at bounding box center [353, 126] width 224 height 27
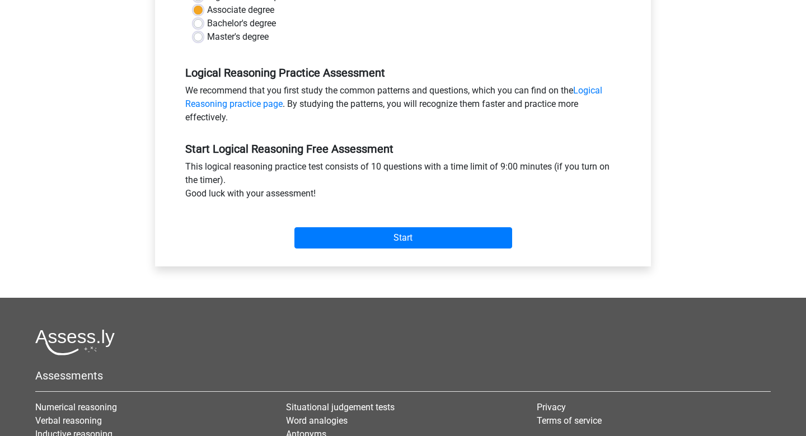
scroll to position [432, 0]
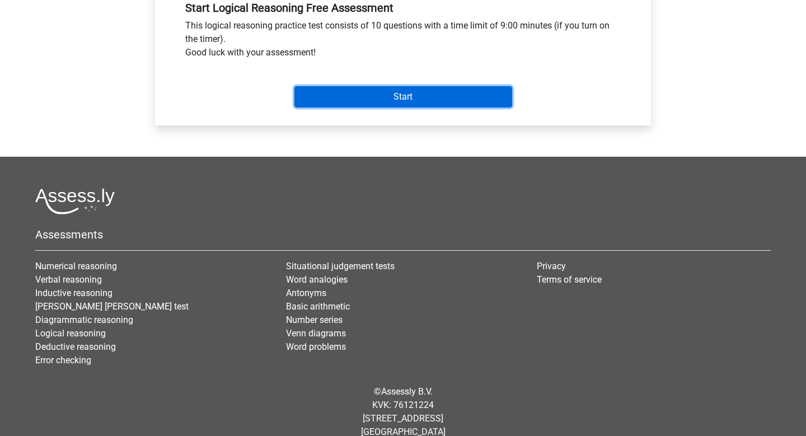
click at [408, 107] on input "Start" at bounding box center [403, 96] width 218 height 21
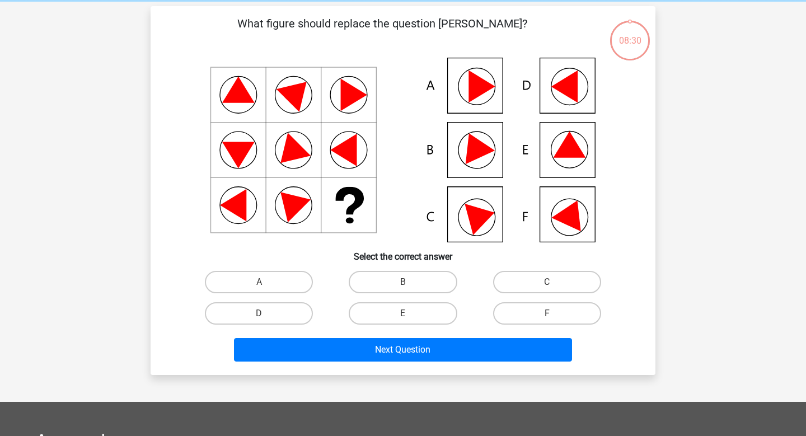
scroll to position [47, 0]
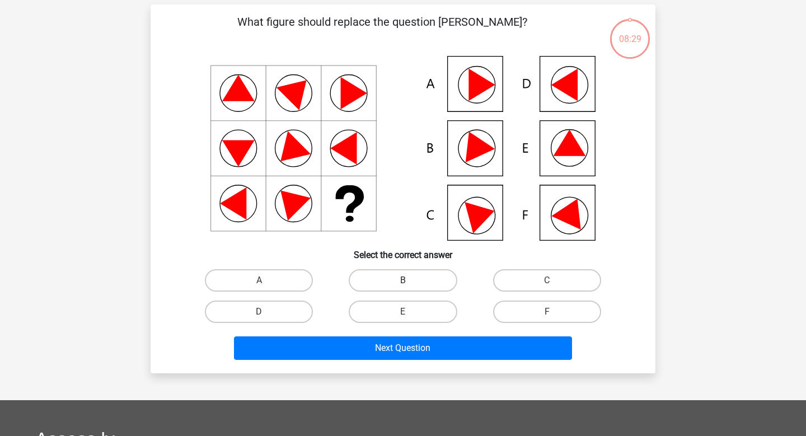
click at [408, 292] on label "B" at bounding box center [403, 280] width 108 height 22
click at [408, 288] on input "B" at bounding box center [406, 283] width 7 height 7
radio input "true"
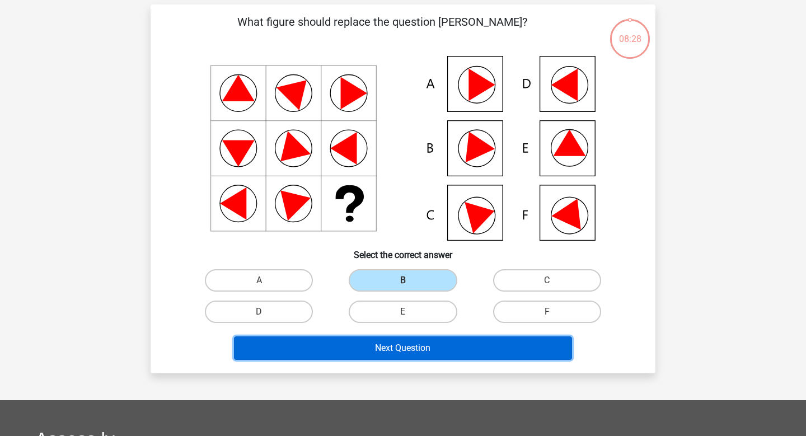
click at [410, 360] on button "Next Question" at bounding box center [403, 348] width 339 height 24
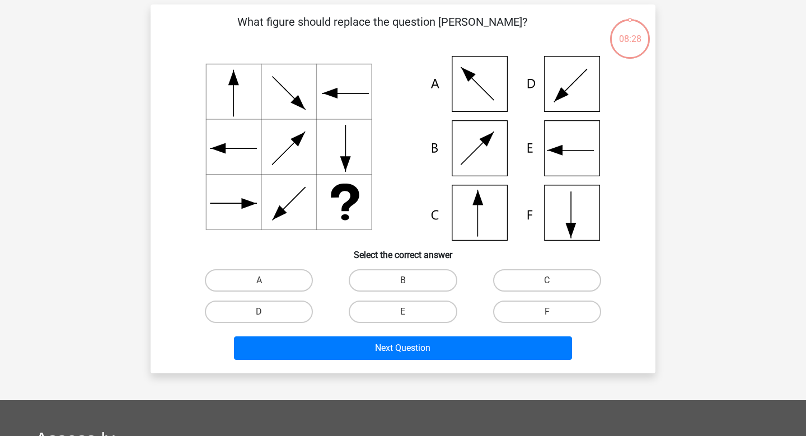
scroll to position [55, 0]
